Goal: Task Accomplishment & Management: Manage account settings

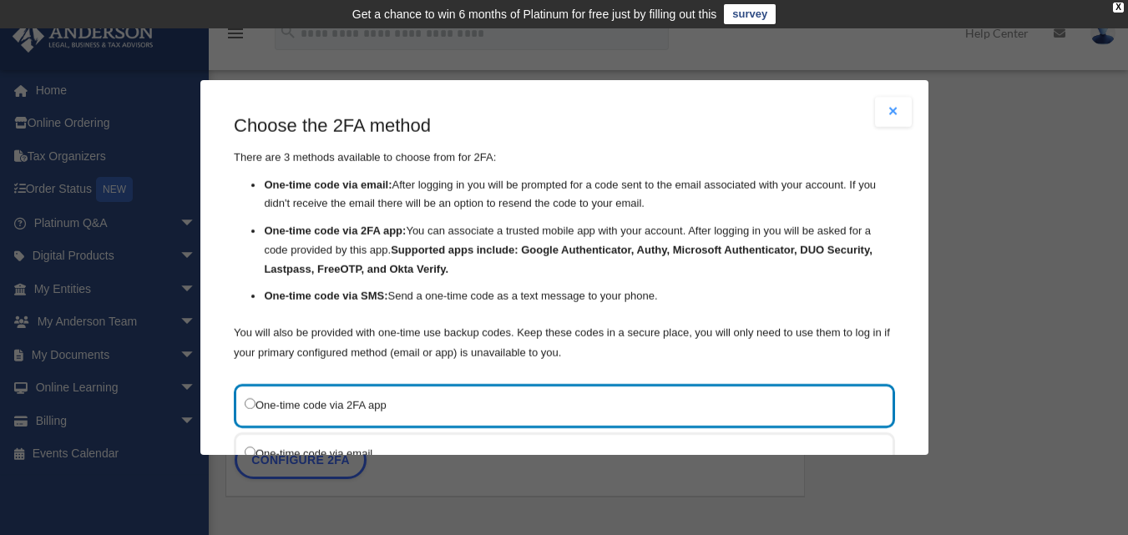
click at [458, 401] on label "One-time code via 2FA app" at bounding box center [556, 405] width 623 height 21
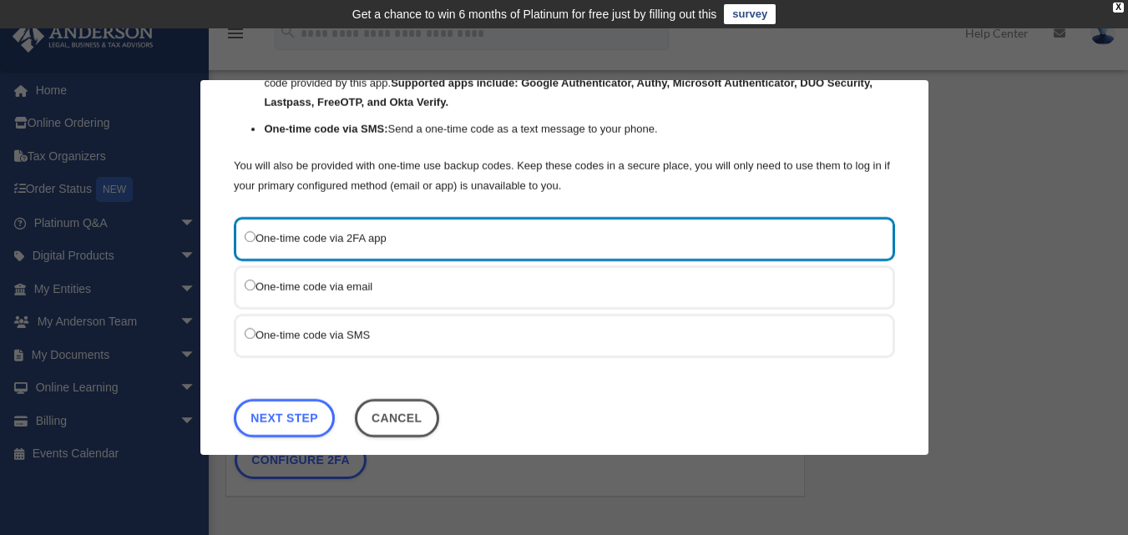
scroll to position [185, 0]
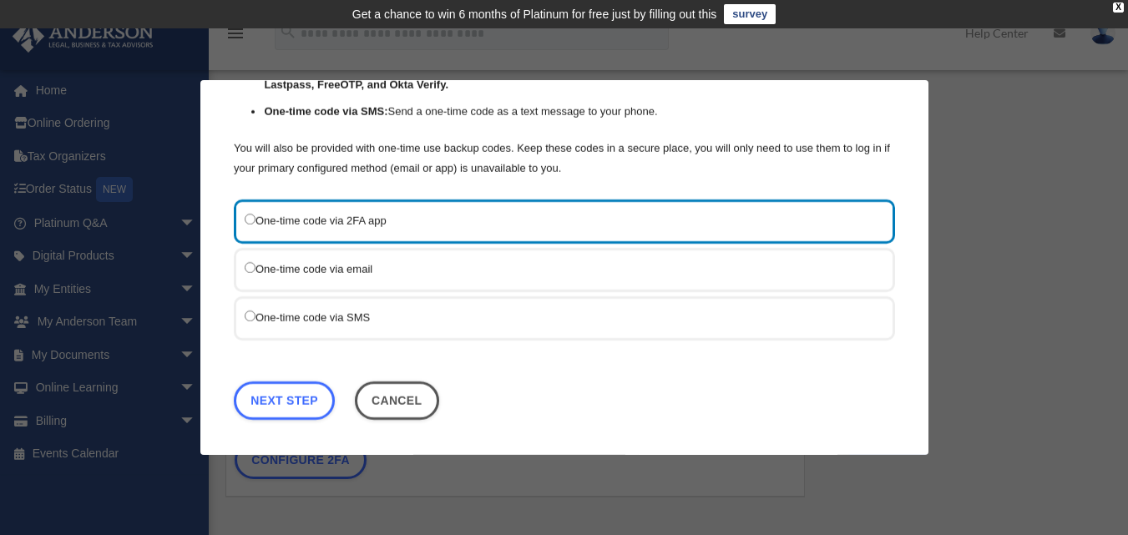
click at [433, 317] on label "One-time code via SMS" at bounding box center [556, 317] width 623 height 21
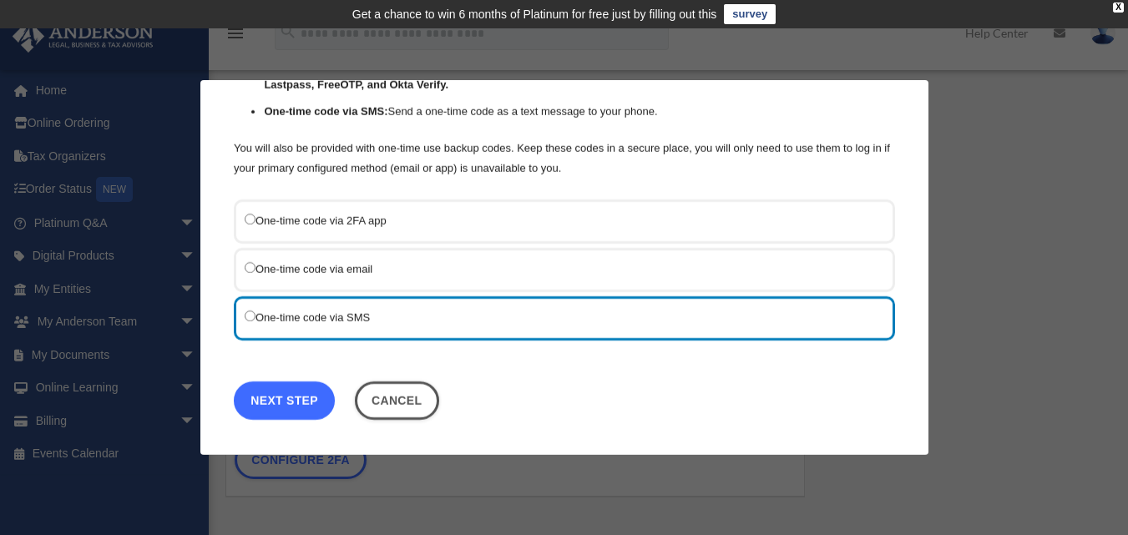
click at [306, 395] on link "Next Step" at bounding box center [284, 401] width 101 height 38
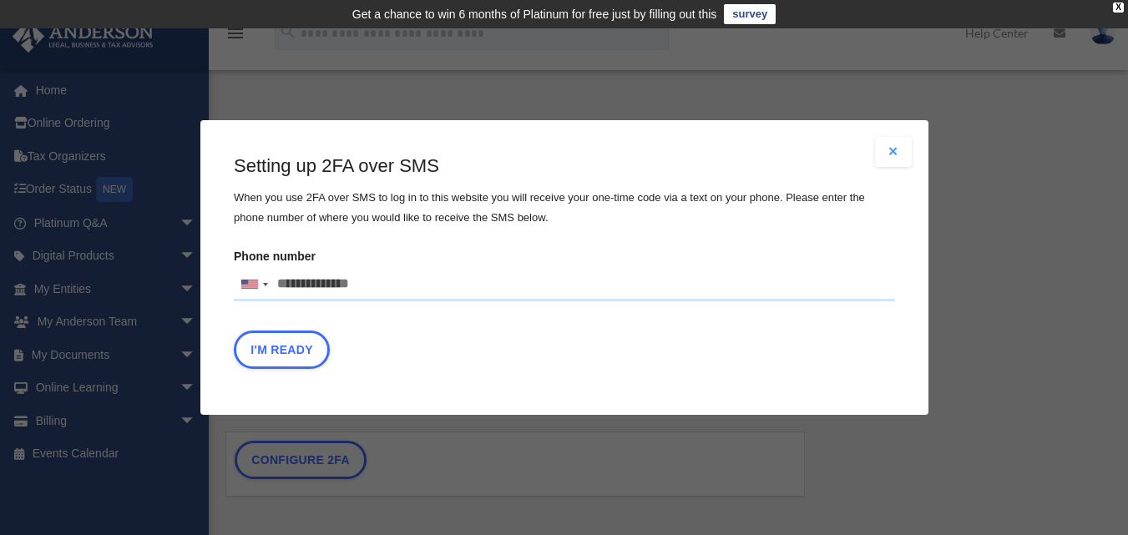
click at [433, 291] on input "Phone number United States +1 United Kingdom +44 Afghanistan (‫افغانستان‬‎) +93…" at bounding box center [564, 284] width 661 height 33
type input "**********"
click at [277, 349] on button "I'm Ready" at bounding box center [282, 350] width 96 height 38
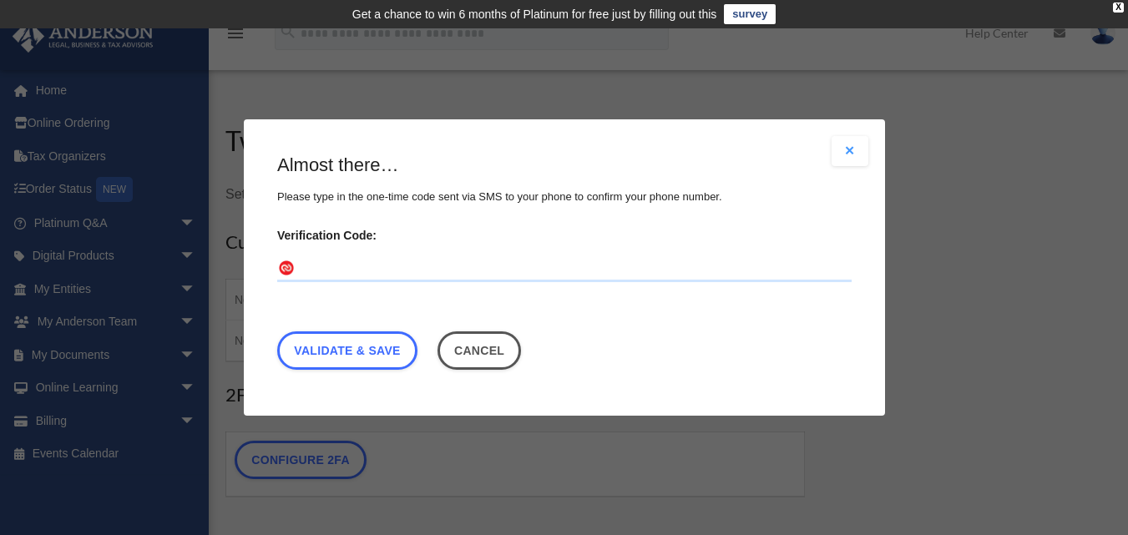
click at [493, 256] on input "Verification Code:" at bounding box center [564, 269] width 575 height 27
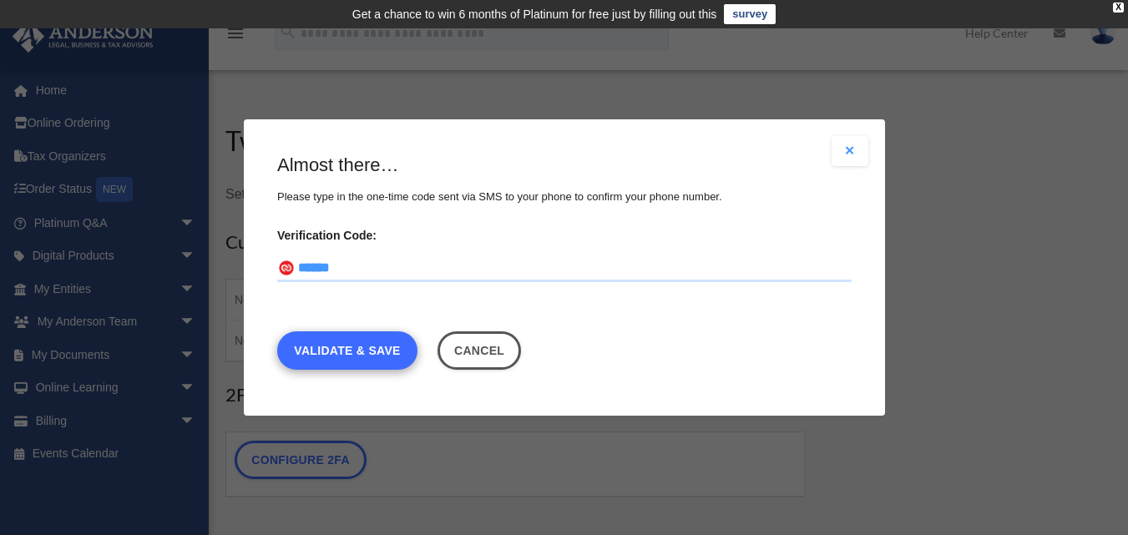
type input "******"
click at [379, 342] on link "Validate & Save" at bounding box center [347, 351] width 140 height 38
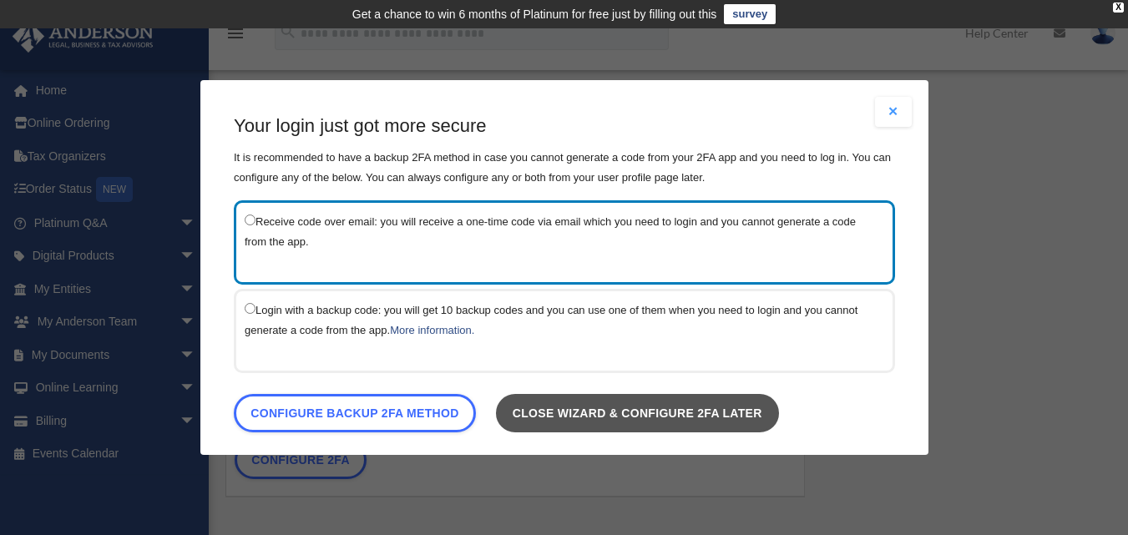
click at [604, 423] on link "Close wizard & configure 2FA later" at bounding box center [636, 413] width 283 height 38
click at [604, 418] on link "Close wizard & configure 2FA later" at bounding box center [636, 413] width 283 height 38
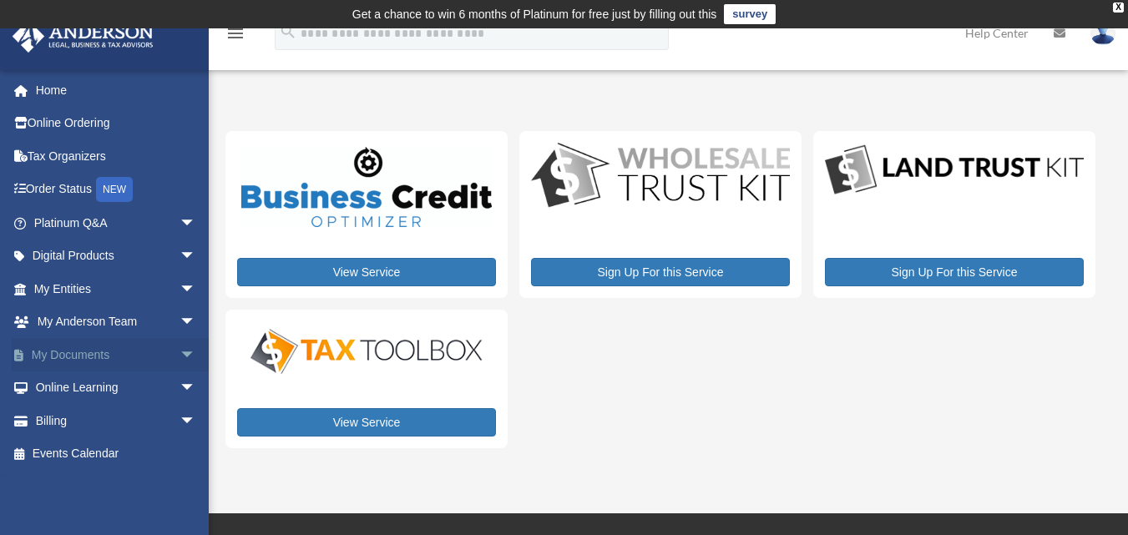
click at [85, 357] on link "My Documents arrow_drop_down" at bounding box center [117, 354] width 210 height 33
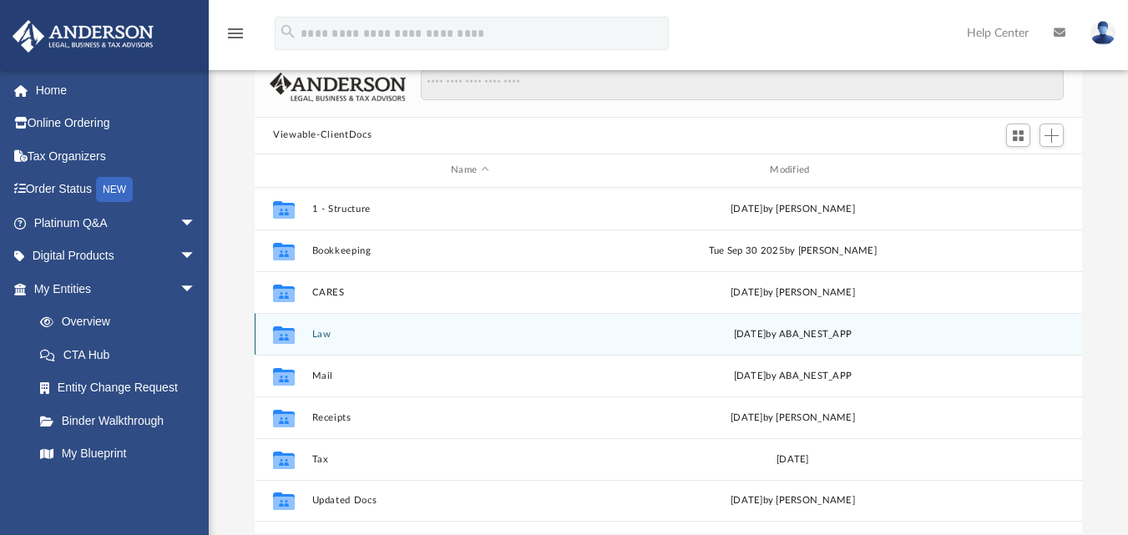
scroll to position [167, 0]
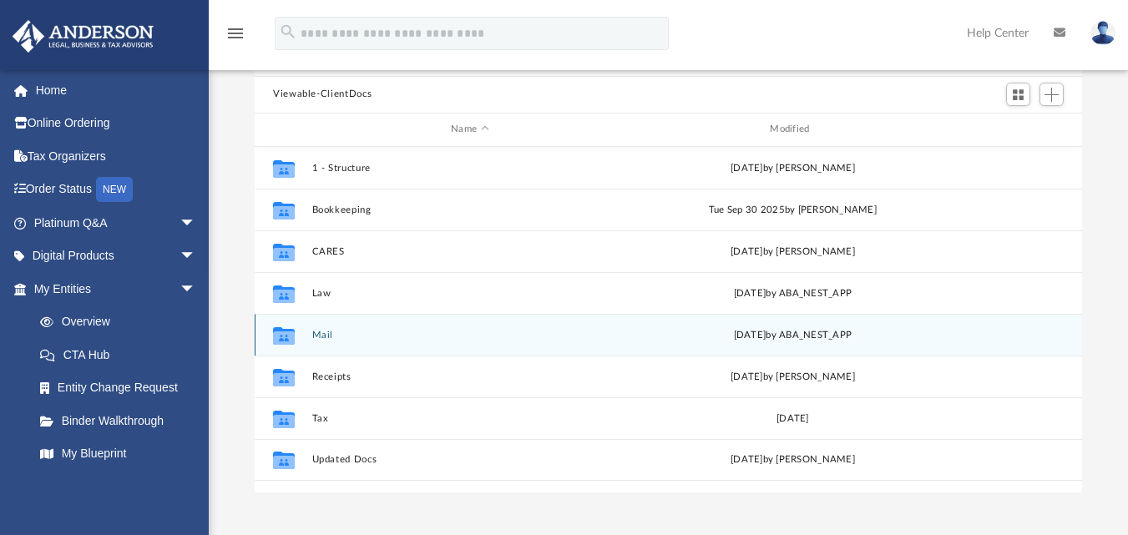
click at [286, 332] on icon "grid" at bounding box center [284, 337] width 22 height 13
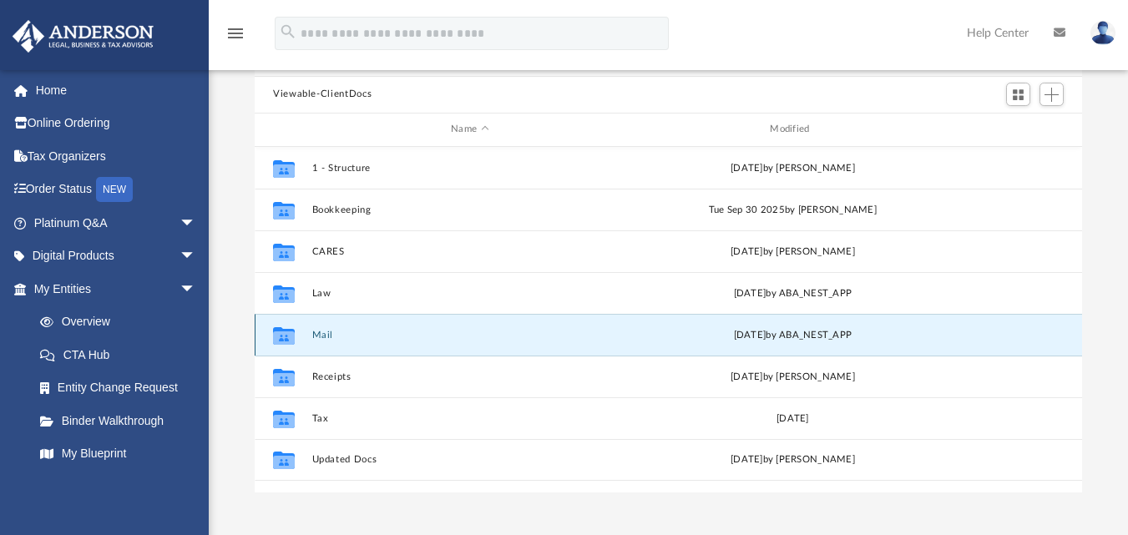
click at [283, 333] on icon "grid" at bounding box center [284, 337] width 22 height 13
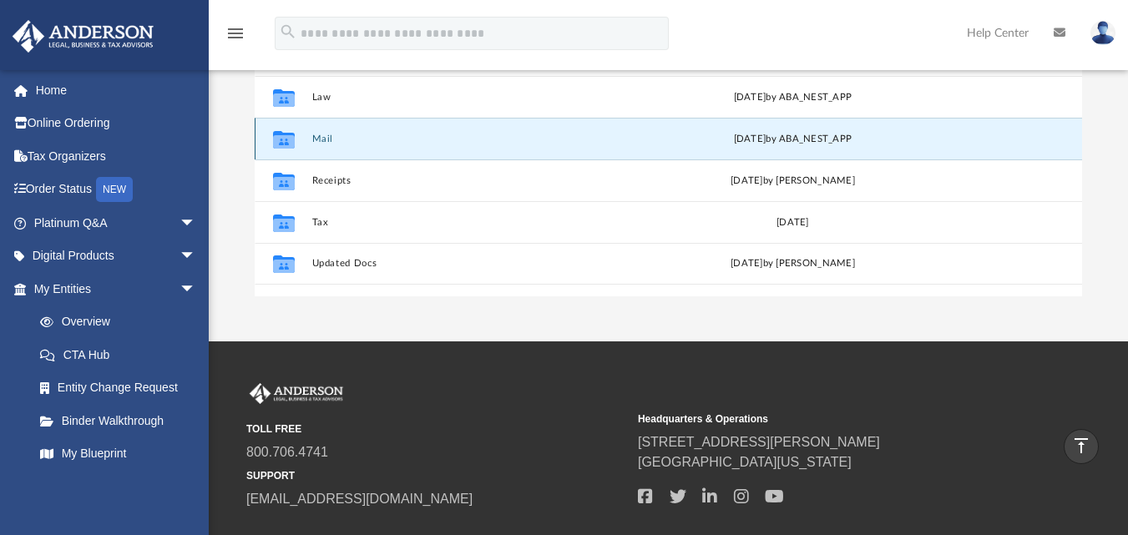
scroll to position [251, 0]
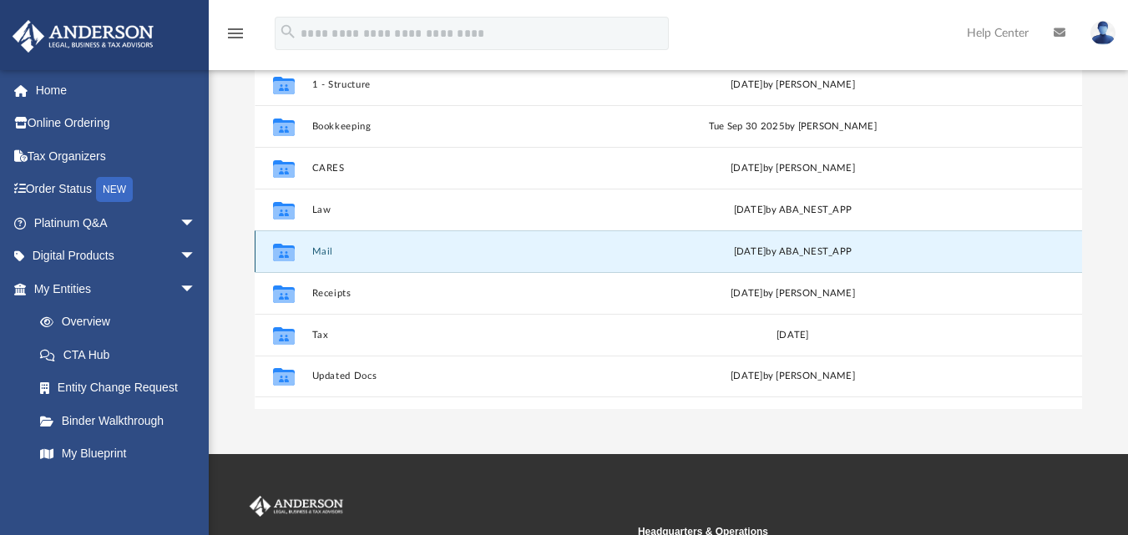
click at [281, 251] on icon "grid" at bounding box center [284, 253] width 22 height 13
click at [401, 249] on button "Mail" at bounding box center [470, 251] width 316 height 11
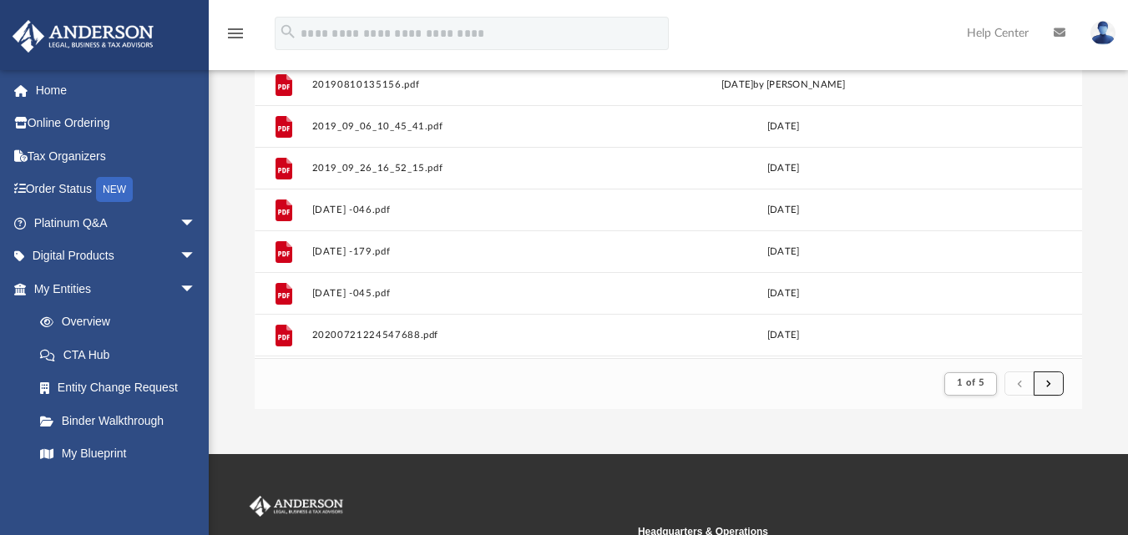
click at [1056, 382] on button "submit" at bounding box center [1049, 384] width 30 height 24
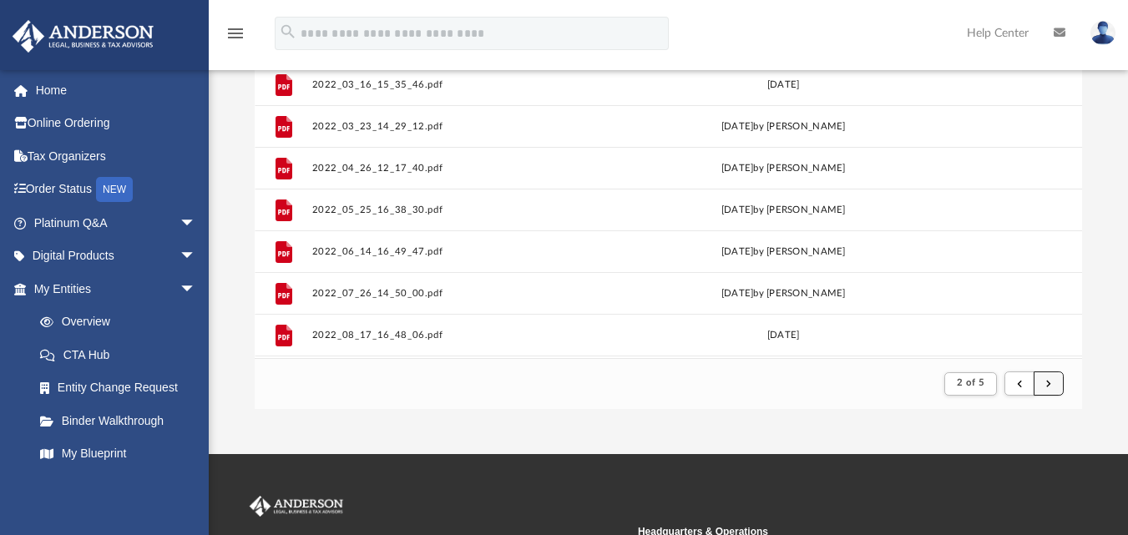
click at [1056, 382] on button "submit" at bounding box center [1049, 384] width 30 height 24
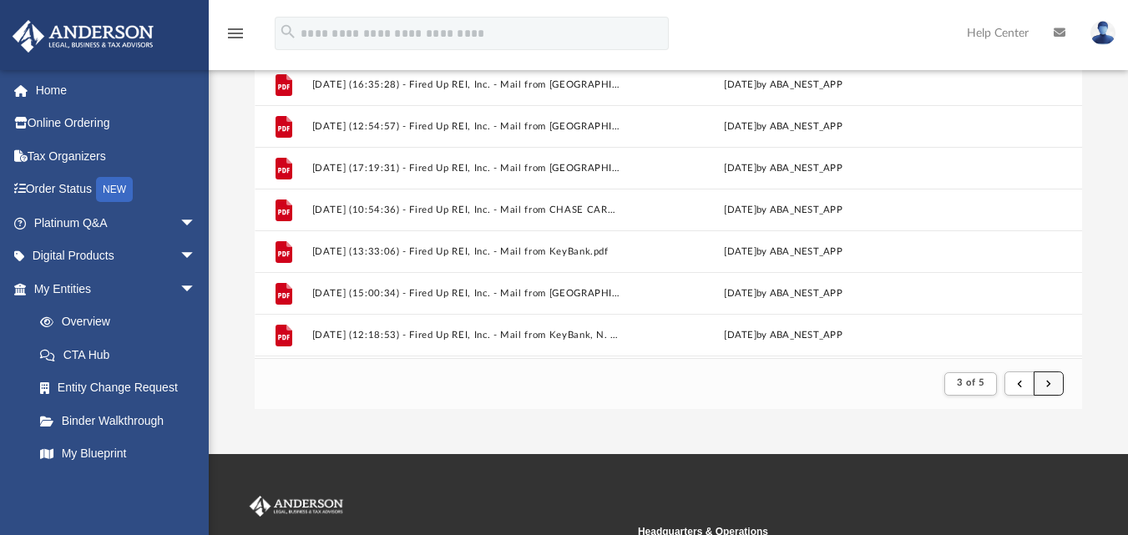
click at [1056, 382] on button "submit" at bounding box center [1049, 384] width 30 height 24
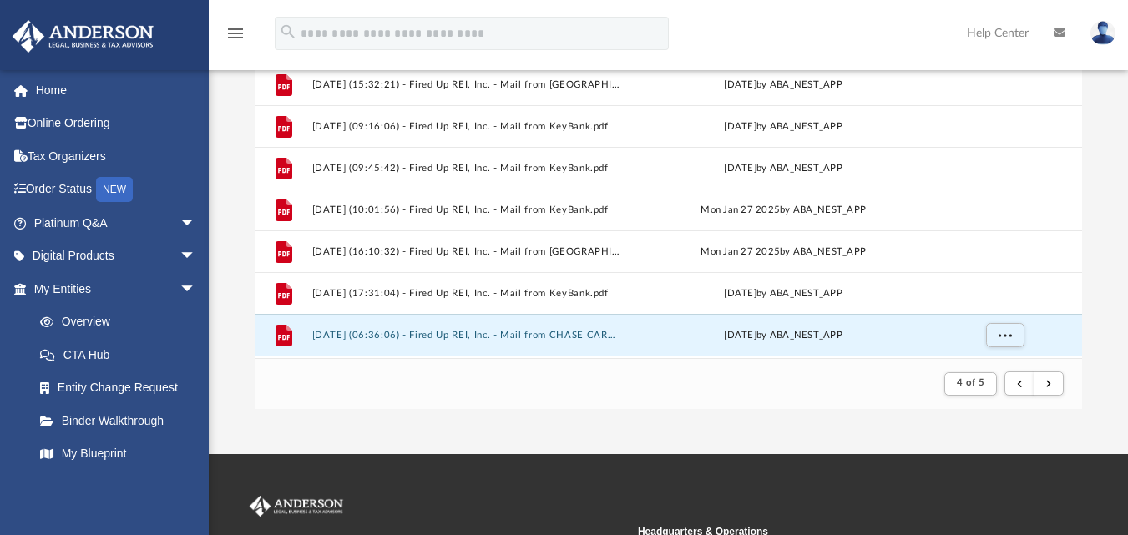
click at [545, 337] on button "2025.02.21 (06:36:06) - Fired Up REI, Inc. - Mail from CHASE CARD SERVICES.pdf" at bounding box center [467, 334] width 310 height 11
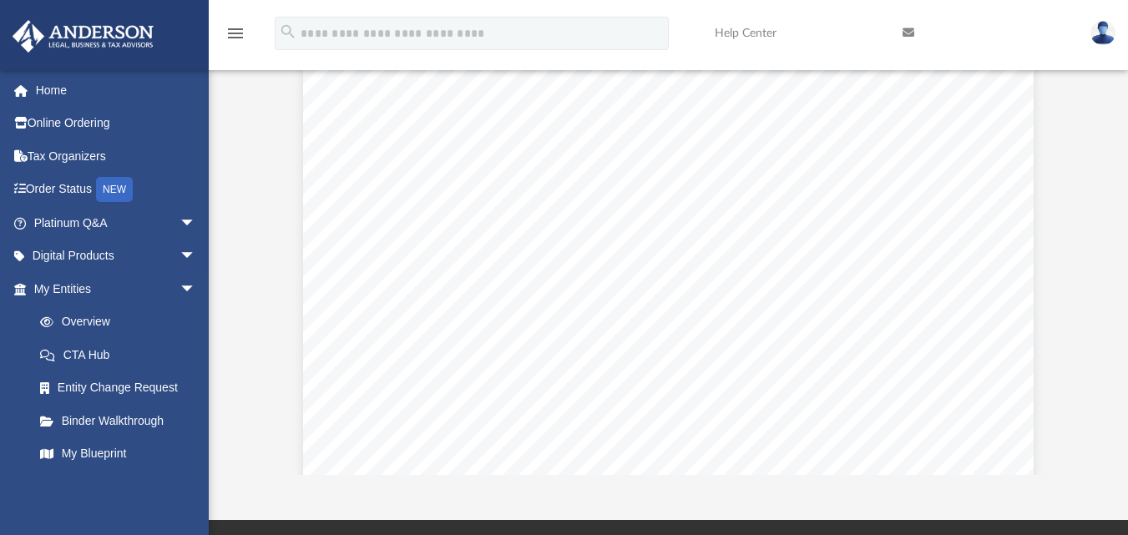
scroll to position [0, 0]
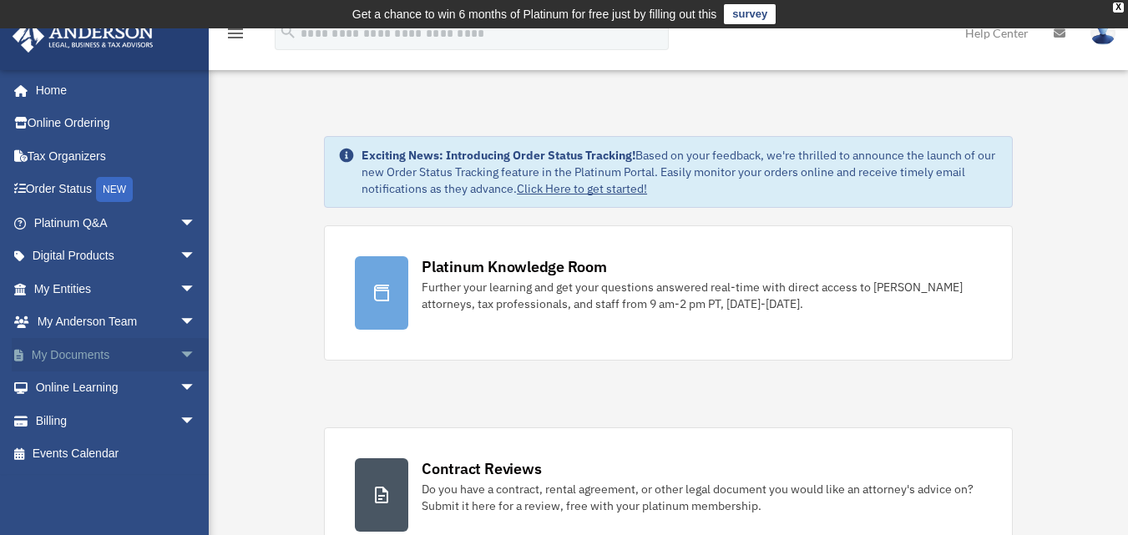
click at [112, 353] on link "My Documents arrow_drop_down" at bounding box center [117, 354] width 210 height 33
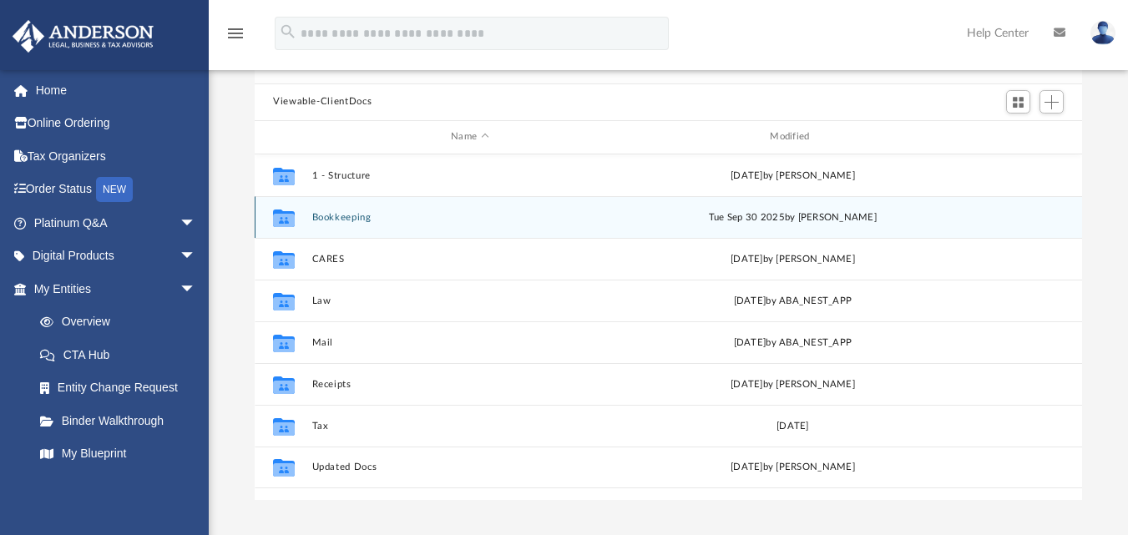
scroll to position [251, 0]
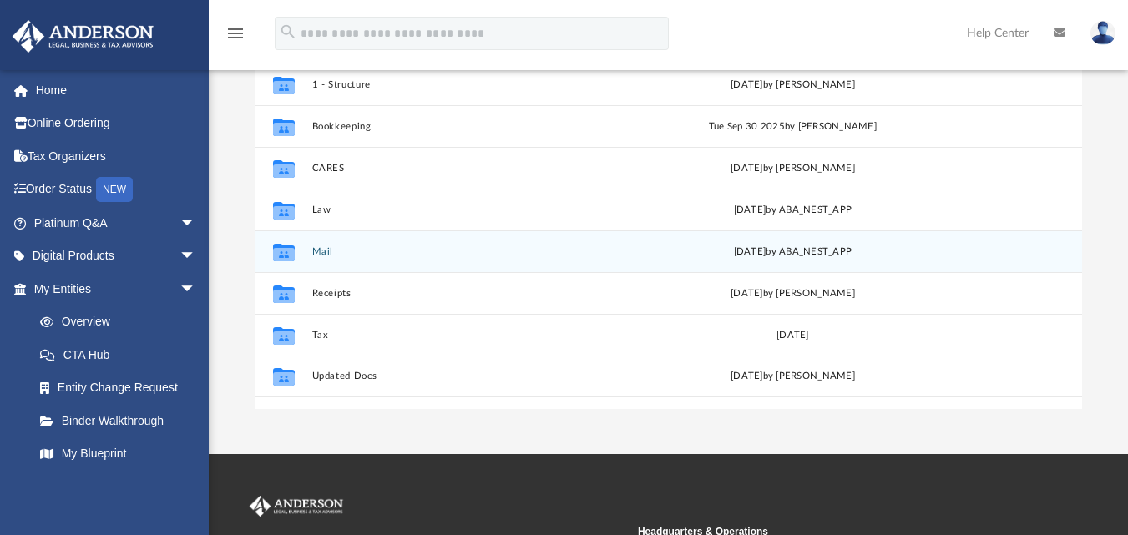
click at [278, 256] on icon "grid" at bounding box center [284, 253] width 22 height 13
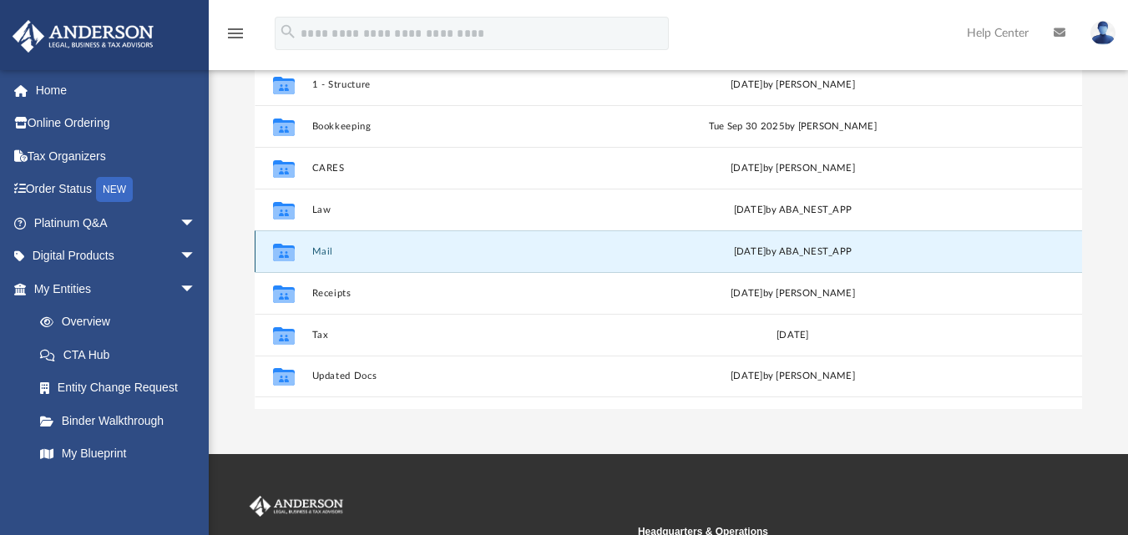
click at [278, 256] on icon "grid" at bounding box center [284, 253] width 22 height 13
click at [285, 252] on icon "grid" at bounding box center [284, 253] width 22 height 13
click at [281, 251] on icon "grid" at bounding box center [284, 253] width 22 height 13
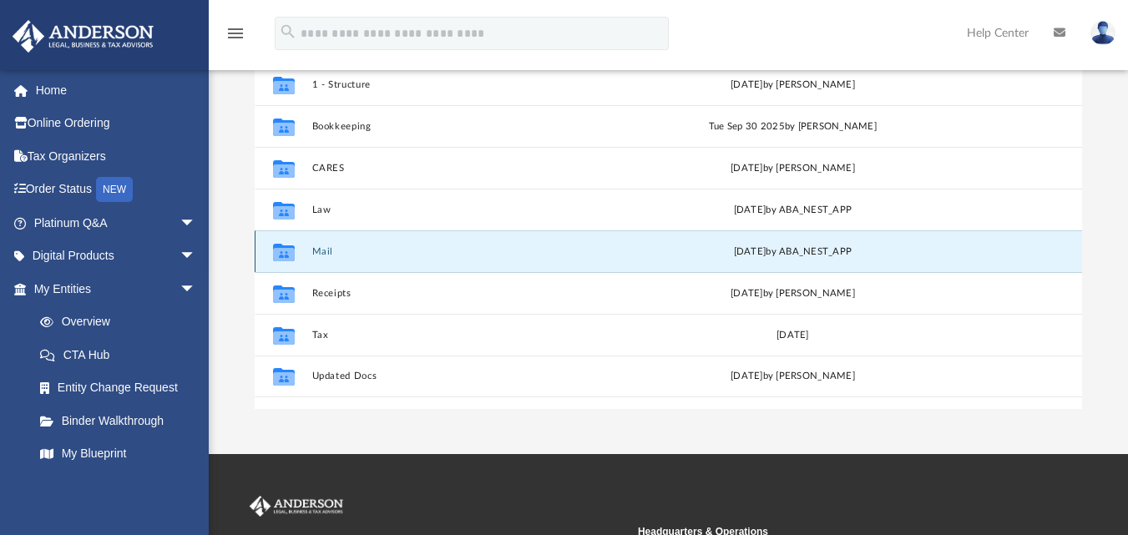
click at [281, 251] on icon "grid" at bounding box center [284, 253] width 22 height 13
click at [290, 253] on icon "grid" at bounding box center [284, 253] width 22 height 13
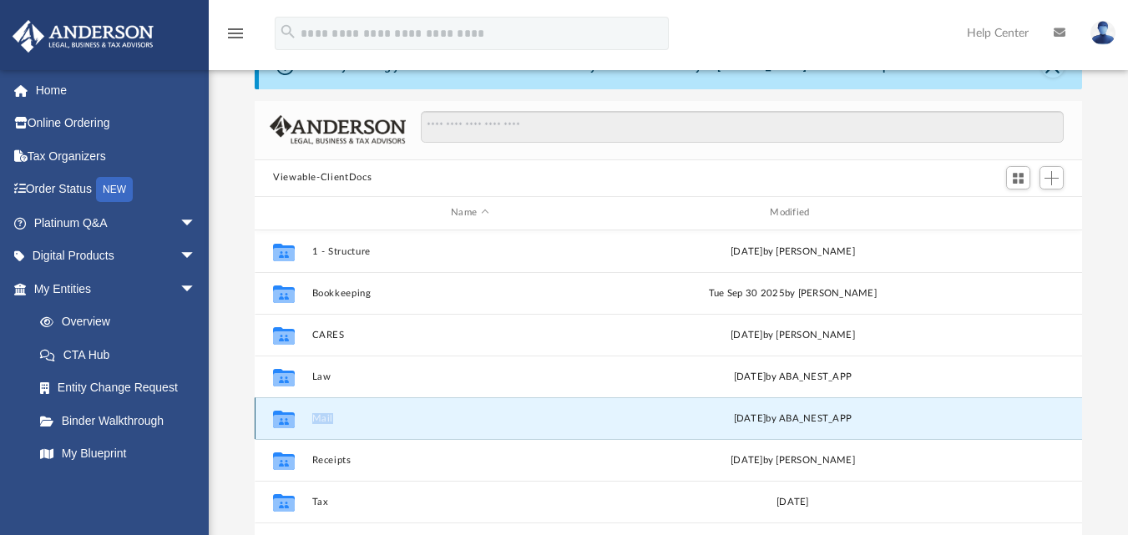
scroll to position [167, 0]
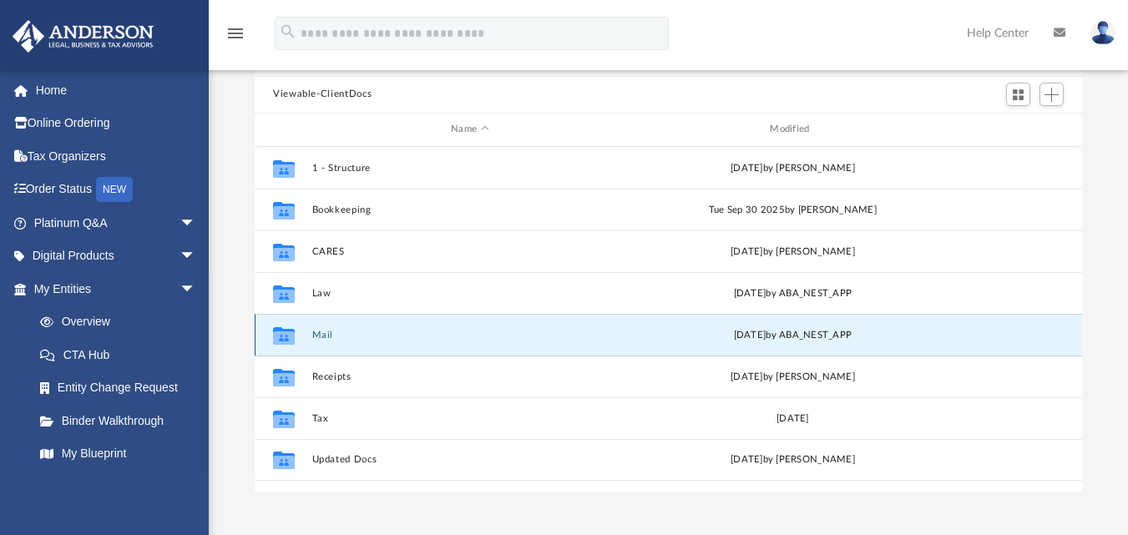
click at [282, 333] on icon "grid" at bounding box center [284, 337] width 22 height 13
click at [286, 328] on icon "Collaborated Folder" at bounding box center [284, 335] width 27 height 27
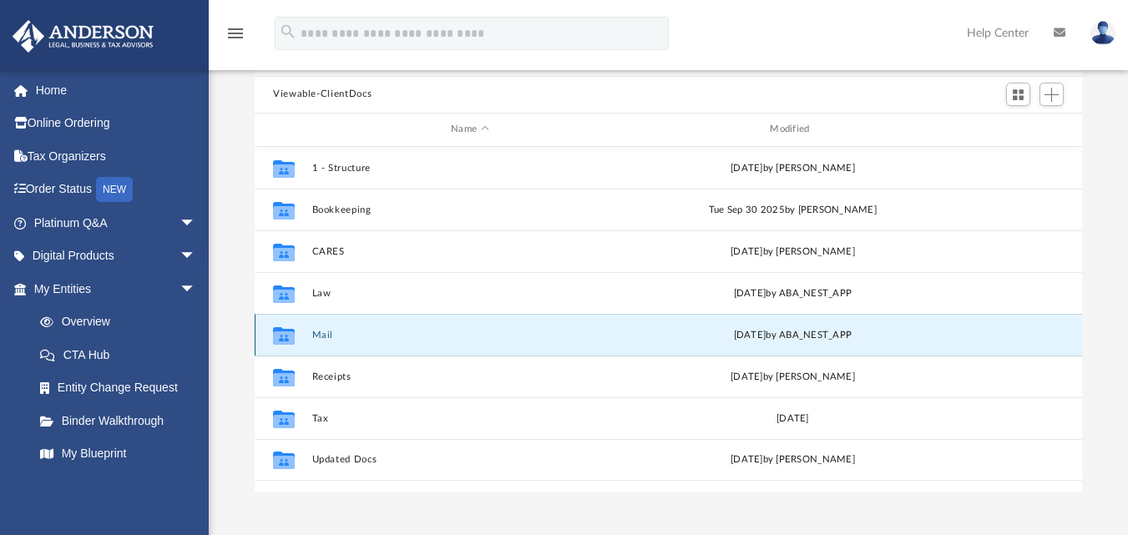
click at [284, 339] on icon "grid" at bounding box center [284, 337] width 22 height 13
